Goal: Find specific page/section: Find specific page/section

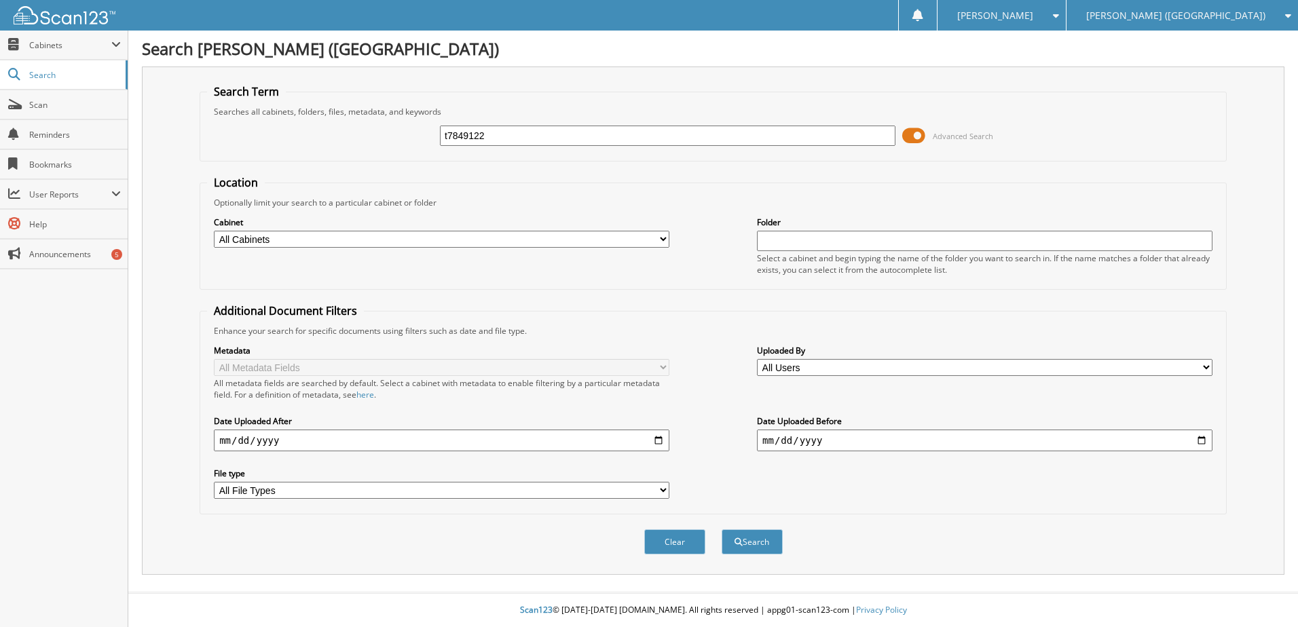
type input "t7849122"
click at [722, 529] on button "Search" at bounding box center [752, 541] width 61 height 25
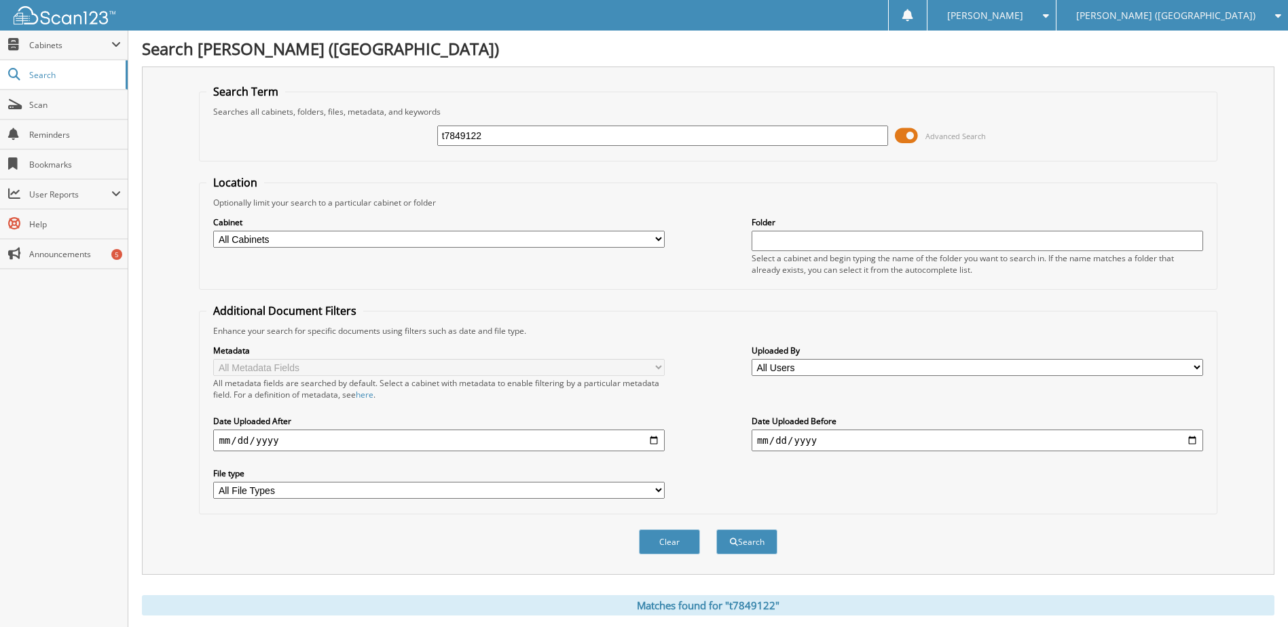
click at [476, 136] on input "t7849122" at bounding box center [662, 136] width 451 height 20
click at [473, 136] on input "t7849122" at bounding box center [662, 136] width 451 height 20
type input "s7401563"
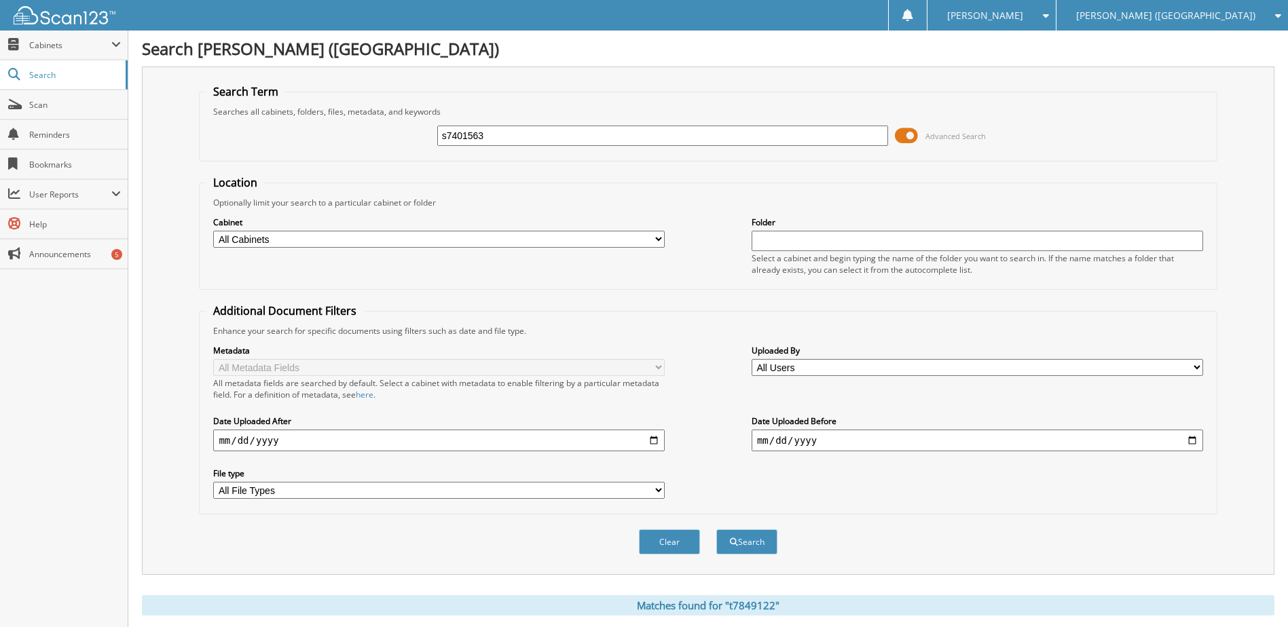
click at [716, 529] on button "Search" at bounding box center [746, 541] width 61 height 25
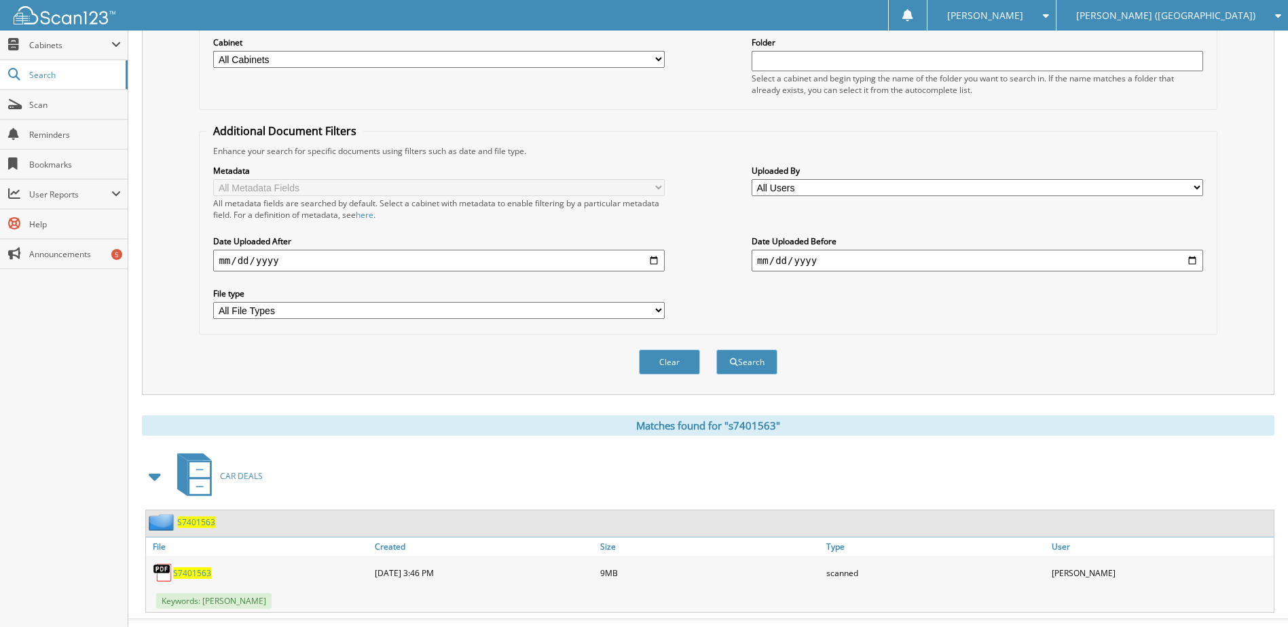
scroll to position [207, 0]
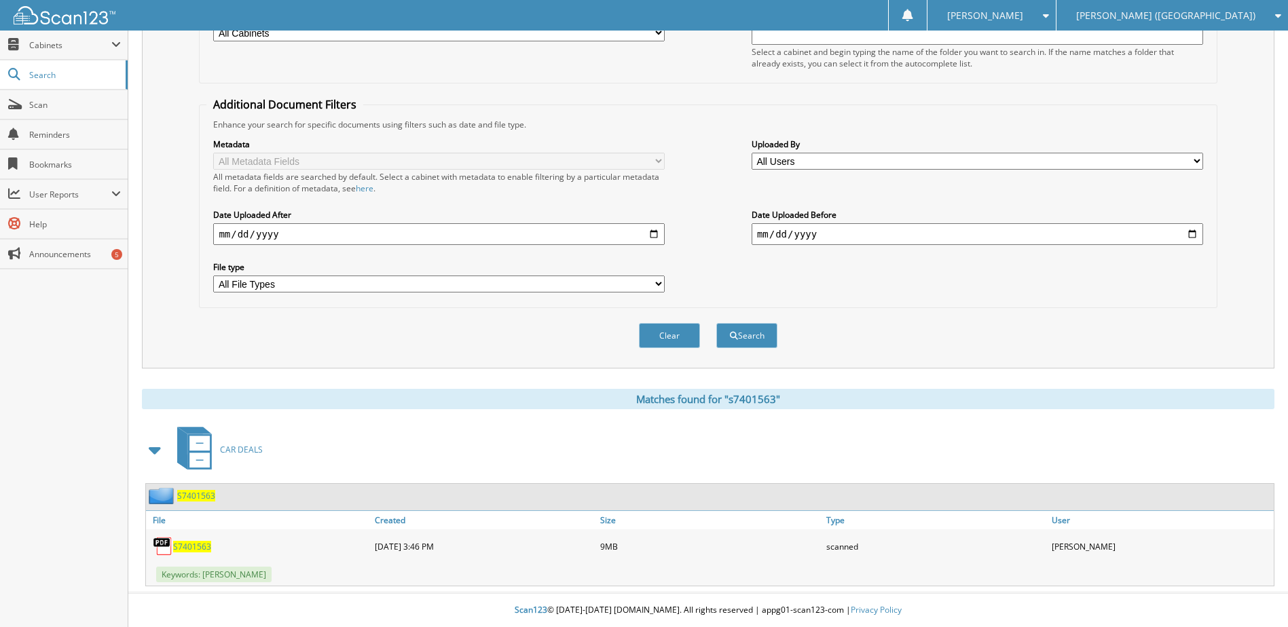
click at [202, 546] on span "S7401563" at bounding box center [192, 547] width 38 height 12
click at [45, 101] on span "Scan" at bounding box center [75, 105] width 92 height 12
